Goal: Task Accomplishment & Management: Manage account settings

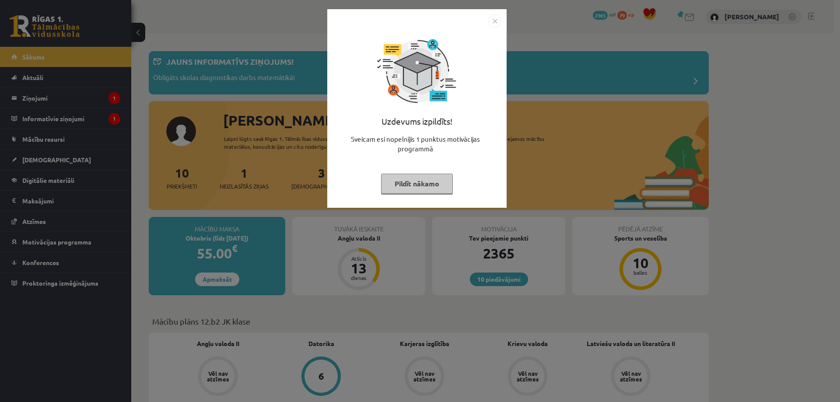
click at [494, 19] on img "Close" at bounding box center [494, 20] width 13 height 13
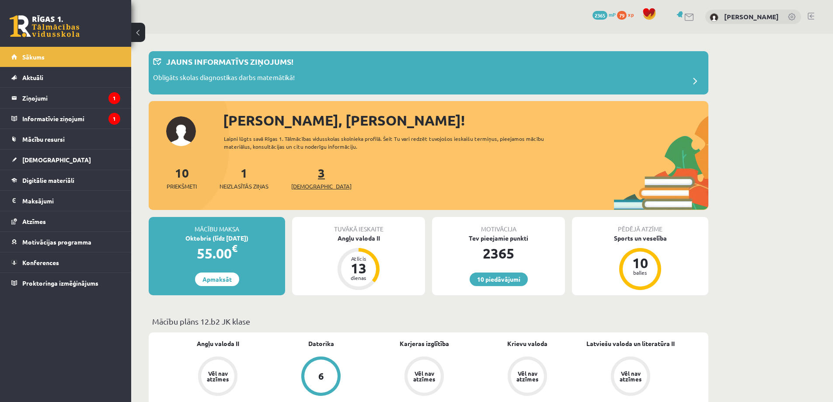
click at [304, 185] on span "[DEMOGRAPHIC_DATA]" at bounding box center [321, 186] width 60 height 9
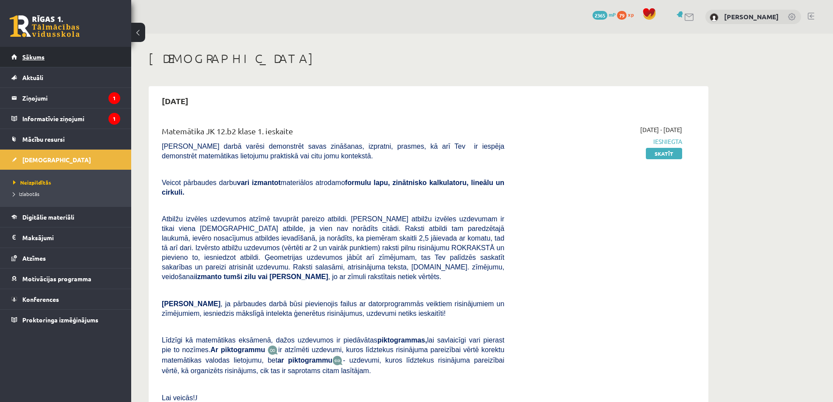
click at [39, 55] on span "Sākums" at bounding box center [33, 57] width 22 height 8
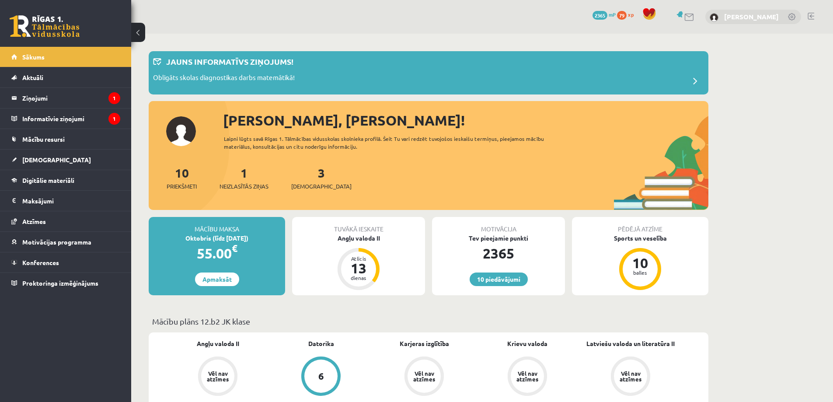
click at [776, 15] on link "[PERSON_NAME]" at bounding box center [751, 16] width 55 height 9
click at [811, 14] on link at bounding box center [811, 16] width 7 height 7
click at [812, 13] on link at bounding box center [811, 16] width 7 height 7
